Goal: Task Accomplishment & Management: Manage account settings

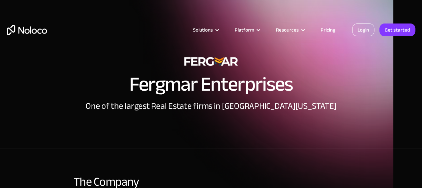
click at [363, 27] on link "Login" at bounding box center [363, 30] width 22 height 13
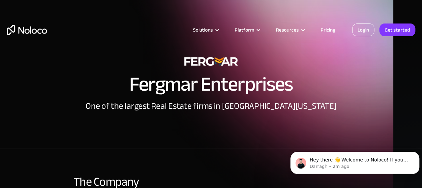
click at [358, 24] on link "Login" at bounding box center [363, 30] width 22 height 13
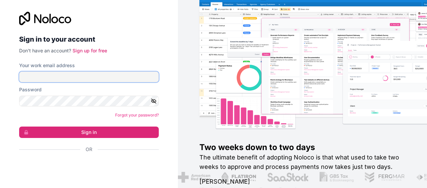
click at [58, 78] on input "Your work email address" at bounding box center [89, 77] width 140 height 11
type input "crepka@fergmar.com"
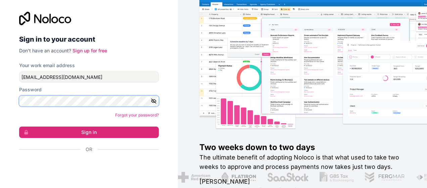
click at [19, 127] on button "Sign in" at bounding box center [89, 132] width 140 height 11
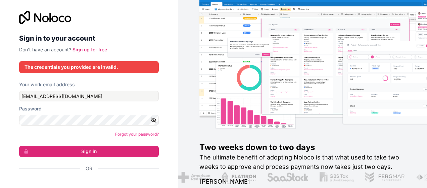
click at [152, 120] on icon "button" at bounding box center [154, 120] width 6 height 6
click at [154, 120] on icon "button" at bounding box center [154, 120] width 1 height 1
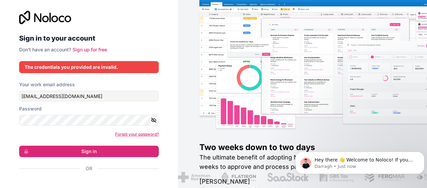
click at [133, 133] on link "Forgot your password?" at bounding box center [137, 134] width 44 height 5
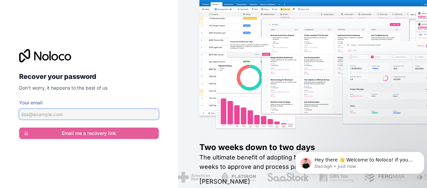
click at [115, 112] on input "Your email" at bounding box center [89, 114] width 140 height 11
type input "crepka@fergmar.com"
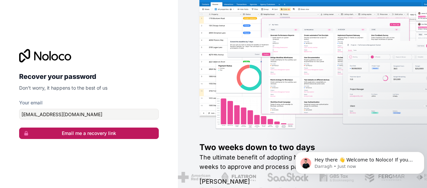
click at [110, 132] on button "Email me a recovery link" at bounding box center [89, 133] width 140 height 11
